Goal: Task Accomplishment & Management: Use online tool/utility

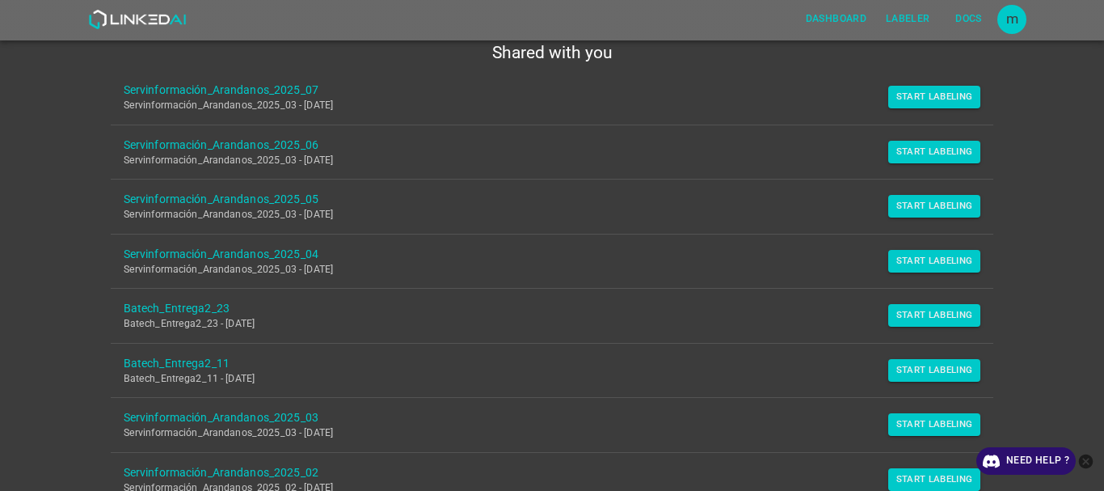
scroll to position [183, 0]
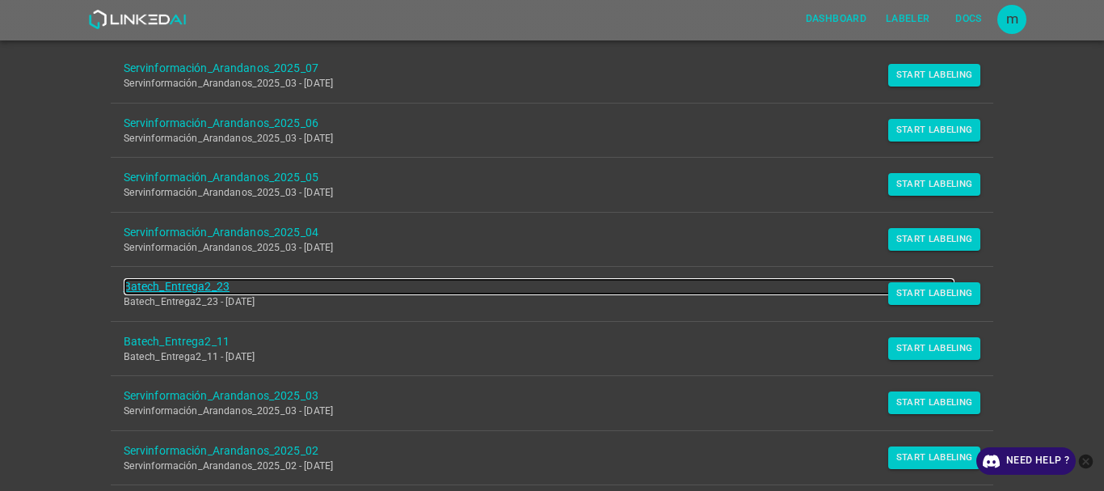
click at [152, 287] on link "Batech_Entrega2_23" at bounding box center [540, 286] width 832 height 17
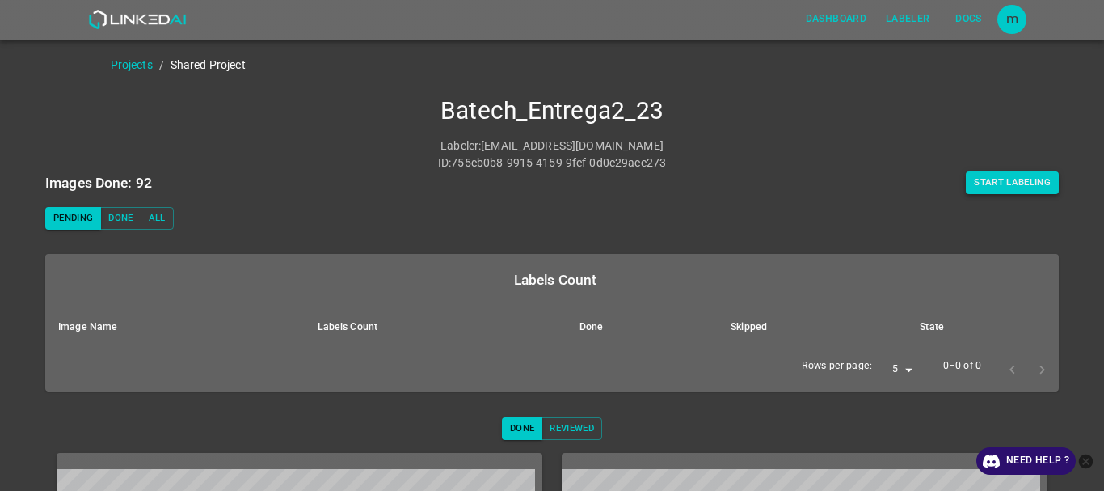
click at [1018, 183] on button "Start Labeling" at bounding box center [1012, 182] width 93 height 23
